Goal: Task Accomplishment & Management: Manage account settings

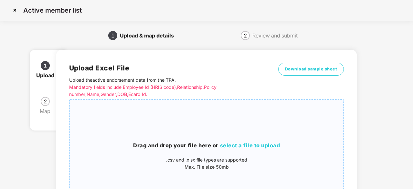
scroll to position [15, 0]
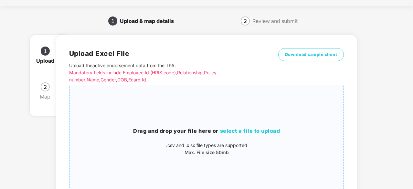
click at [228, 132] on span "select a file to upload" at bounding box center [250, 131] width 60 height 6
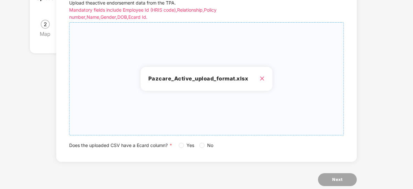
scroll to position [91, 0]
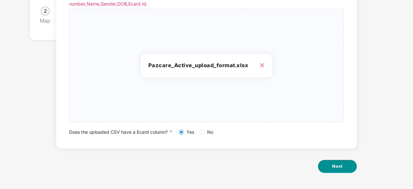
click at [329, 166] on button "Next" at bounding box center [337, 166] width 39 height 13
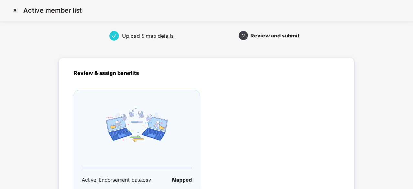
scroll to position [64, 0]
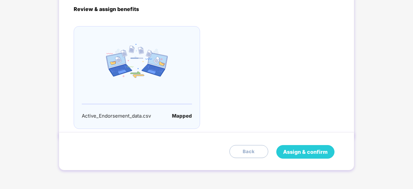
click at [309, 152] on span "Assign & confirm" at bounding box center [305, 152] width 45 height 8
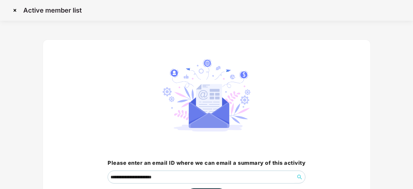
scroll to position [49, 0]
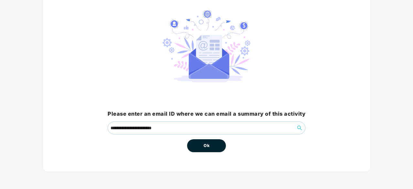
click at [211, 147] on button "Ok" at bounding box center [206, 145] width 39 height 13
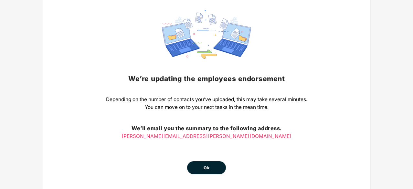
click at [204, 163] on button "Ok" at bounding box center [206, 167] width 39 height 13
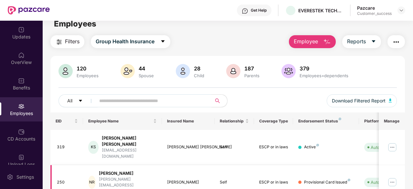
scroll to position [0, 0]
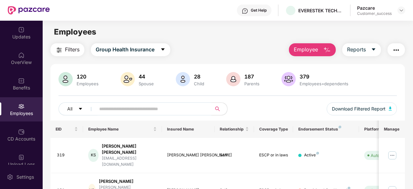
click at [398, 44] on button "button" at bounding box center [396, 49] width 17 height 13
click at [268, 108] on div "All Download Filtered Report" at bounding box center [228, 112] width 339 height 18
click at [400, 52] on img "button" at bounding box center [397, 50] width 8 height 8
click at [266, 109] on div "All Download Filtered Report" at bounding box center [228, 112] width 339 height 18
click at [20, 158] on img at bounding box center [21, 157] width 6 height 6
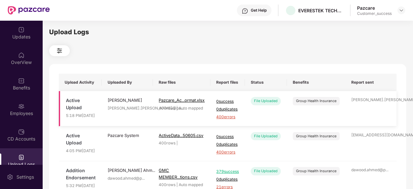
click at [226, 120] on span "400 errors" at bounding box center [227, 117] width 23 height 6
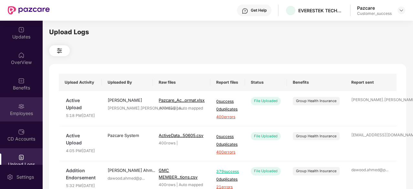
click at [17, 114] on div "Employees" at bounding box center [21, 113] width 43 height 6
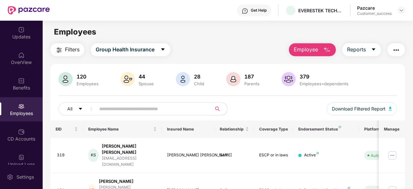
click at [395, 51] on img "button" at bounding box center [397, 50] width 8 height 8
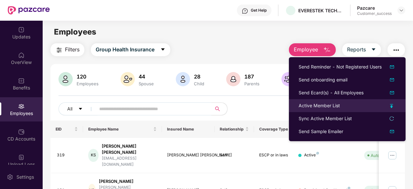
click at [330, 105] on div "Active Member List" at bounding box center [319, 105] width 41 height 7
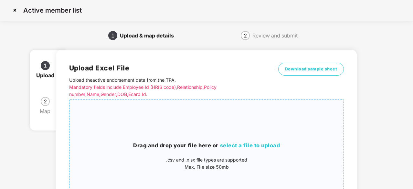
click at [220, 147] on h3 "Drag and drop your file here or select a file to upload" at bounding box center [207, 146] width 274 height 8
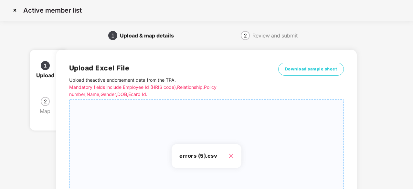
scroll to position [91, 0]
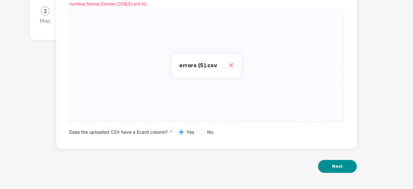
click at [337, 167] on span "Next" at bounding box center [337, 166] width 10 height 6
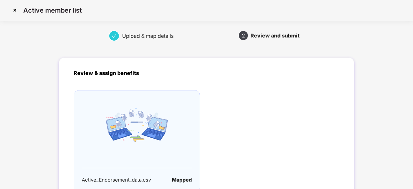
scroll to position [64, 0]
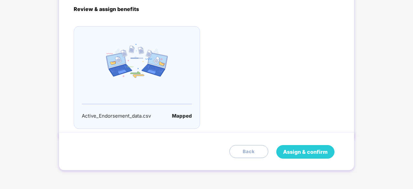
click at [310, 150] on span "Assign & confirm" at bounding box center [305, 152] width 45 height 8
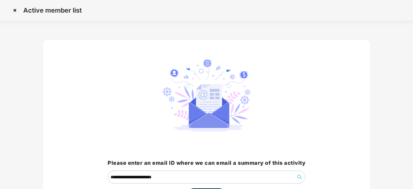
scroll to position [49, 0]
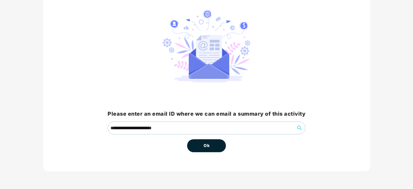
click at [208, 144] on span "Ok" at bounding box center [207, 146] width 6 height 6
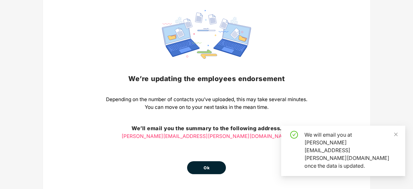
click at [208, 144] on div "We’re updating the employees endorsement Depending on the number of contacts yo…" at bounding box center [206, 92] width 201 height 164
click at [207, 167] on span "Ok" at bounding box center [207, 168] width 6 height 6
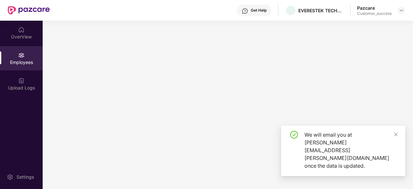
scroll to position [0, 0]
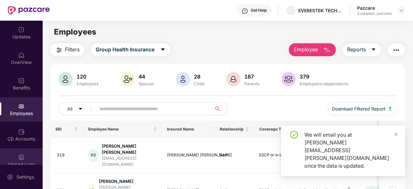
click at [27, 158] on div "Upload Logs" at bounding box center [21, 160] width 43 height 24
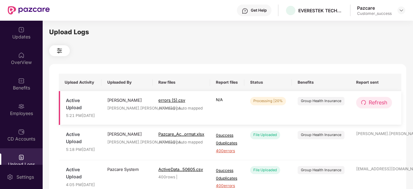
click at [372, 107] on span "Refresh" at bounding box center [378, 103] width 18 height 8
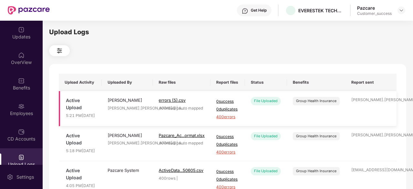
click at [232, 120] on span "400 errors" at bounding box center [227, 117] width 23 height 6
